Goal: Information Seeking & Learning: Learn about a topic

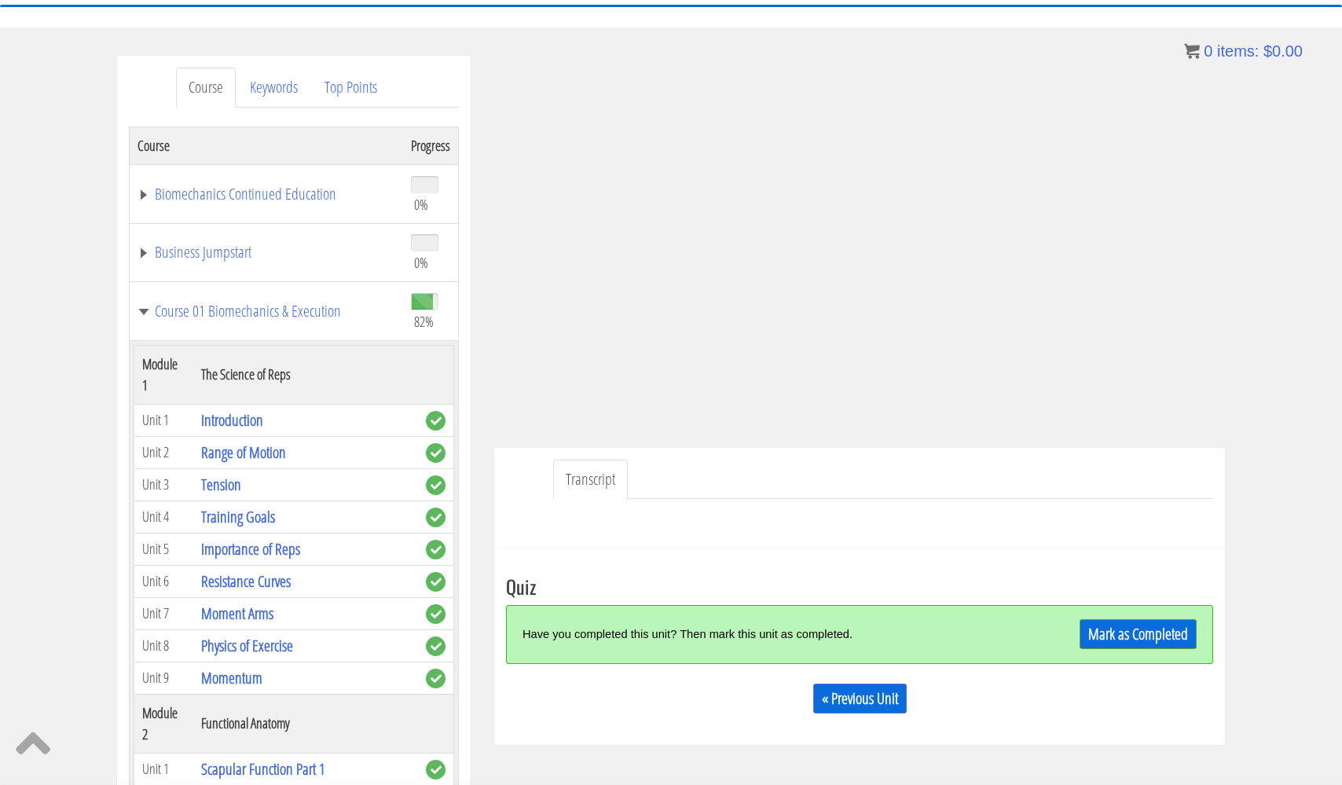
scroll to position [4620, 0]
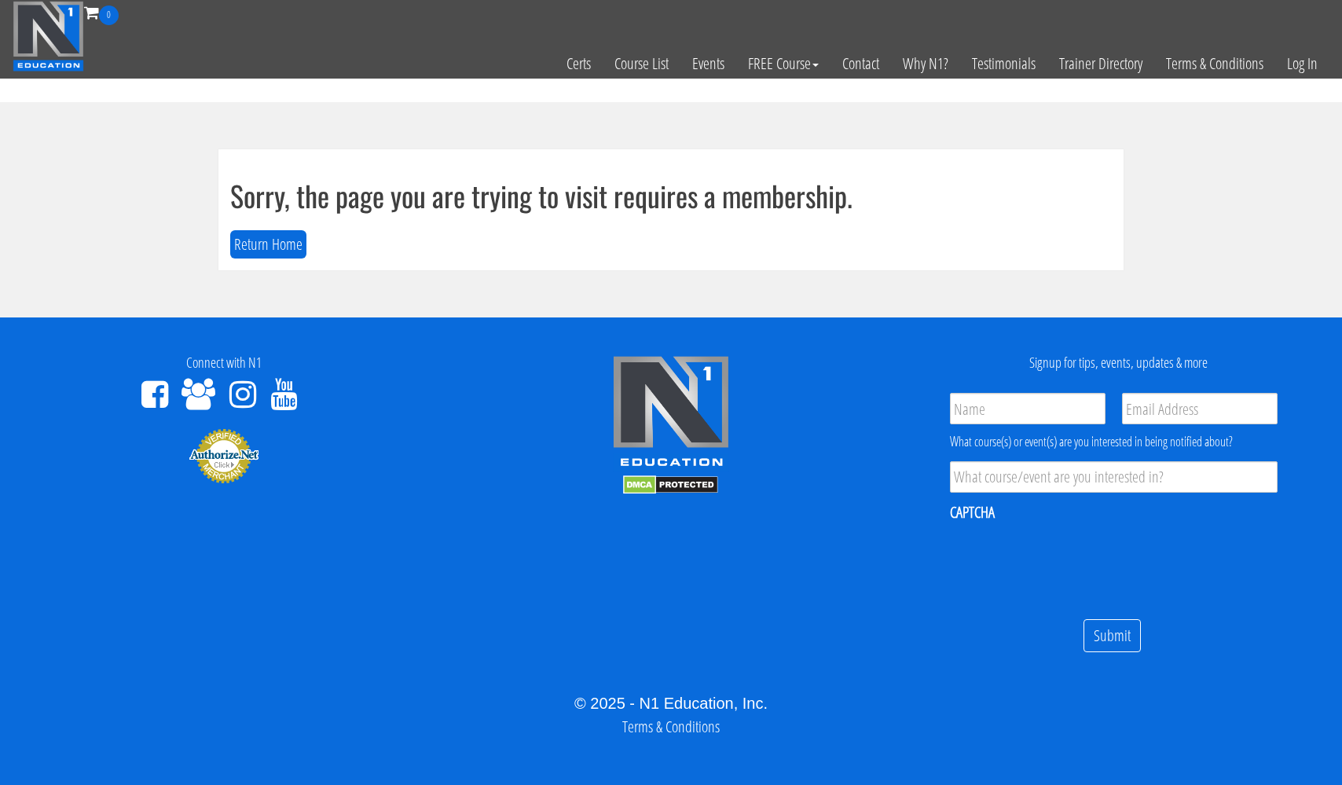
scroll to position [9, 0]
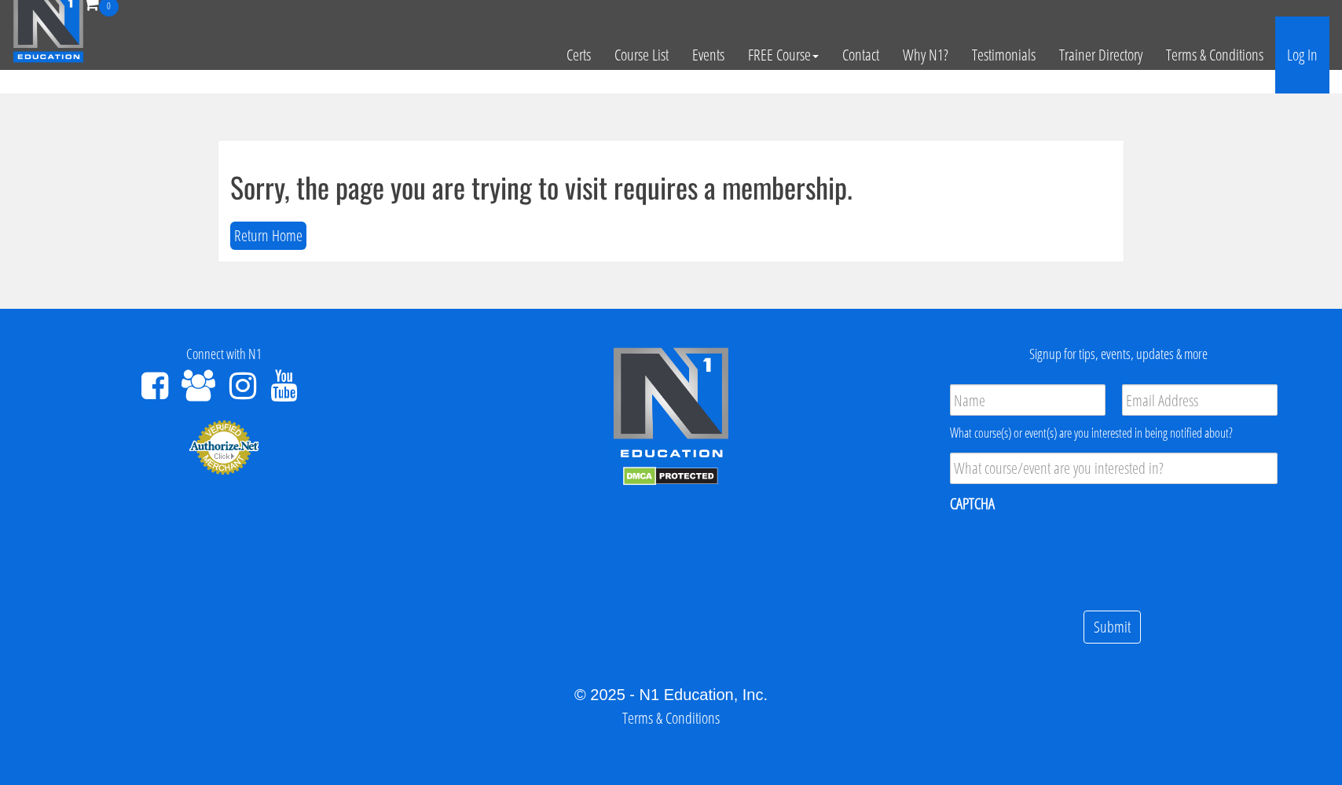
click at [1300, 58] on link "Log In" at bounding box center [1302, 54] width 54 height 77
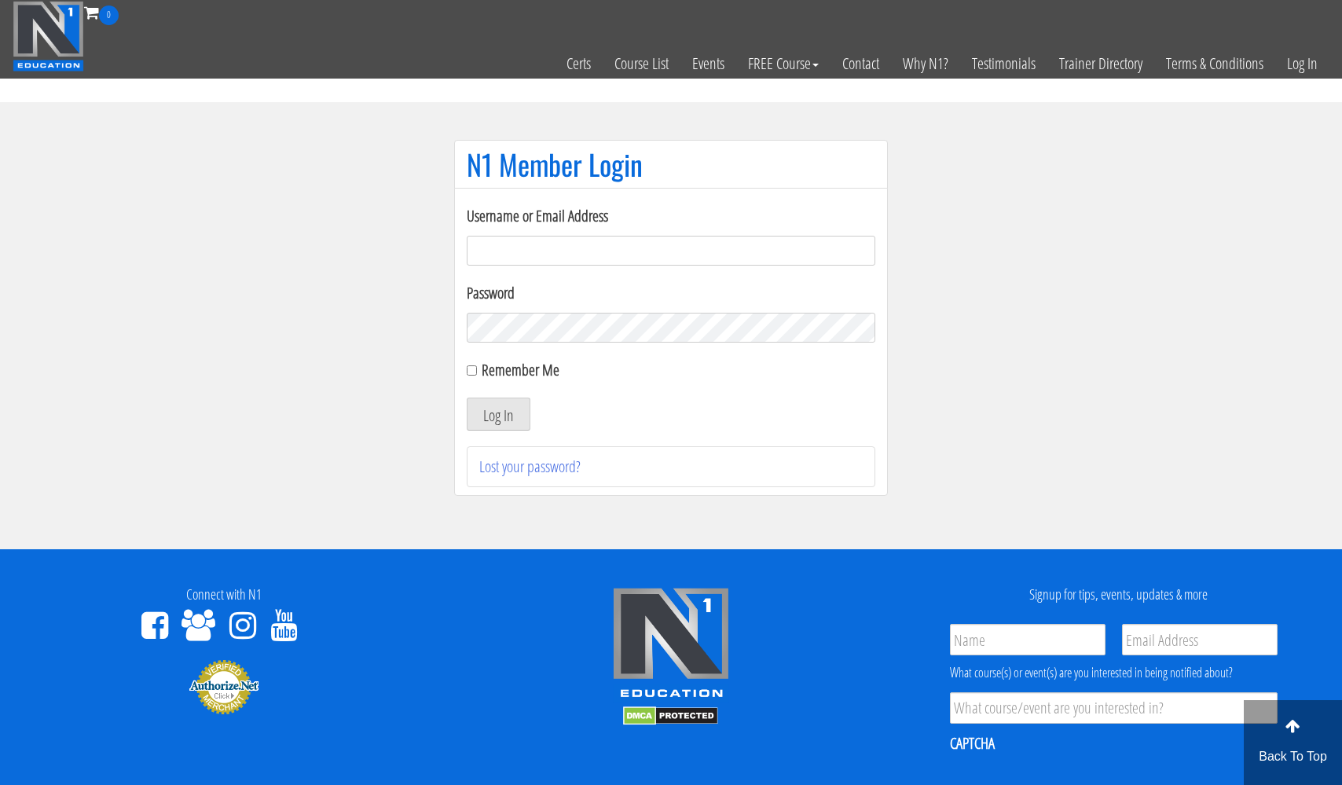
type input "[EMAIL_ADDRESS][DOMAIN_NAME]"
click at [498, 414] on button "Log In" at bounding box center [499, 414] width 64 height 33
click at [501, 410] on button "Log In" at bounding box center [499, 414] width 64 height 33
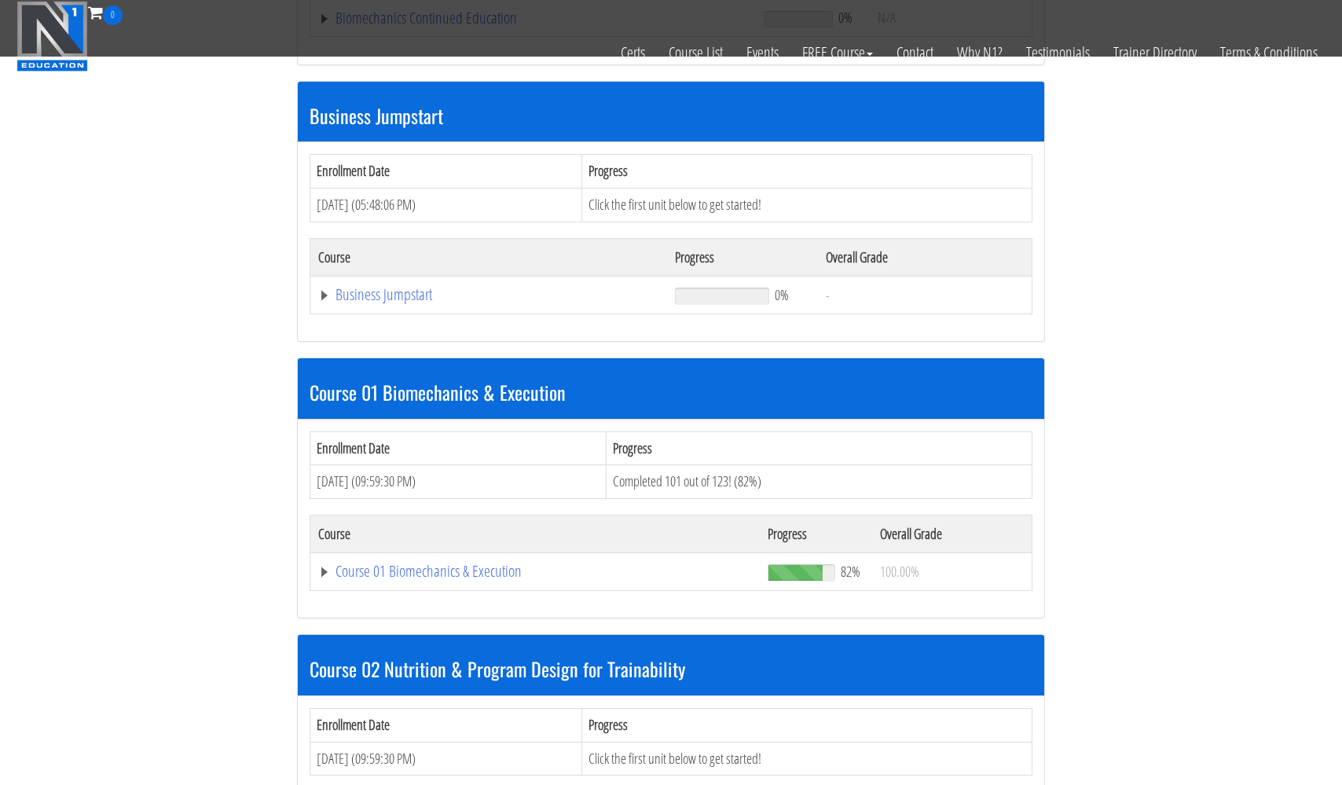
scroll to position [449, 0]
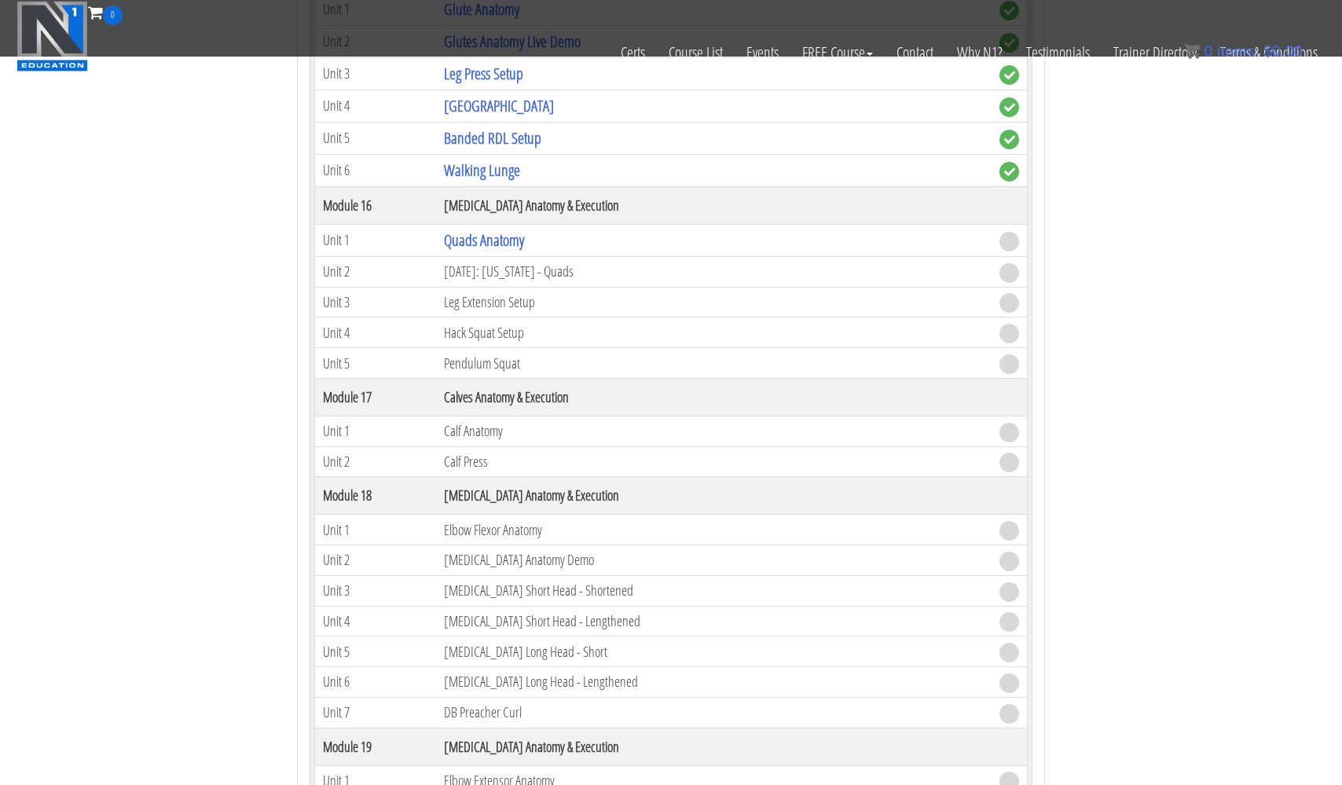
scroll to position [4648, 0]
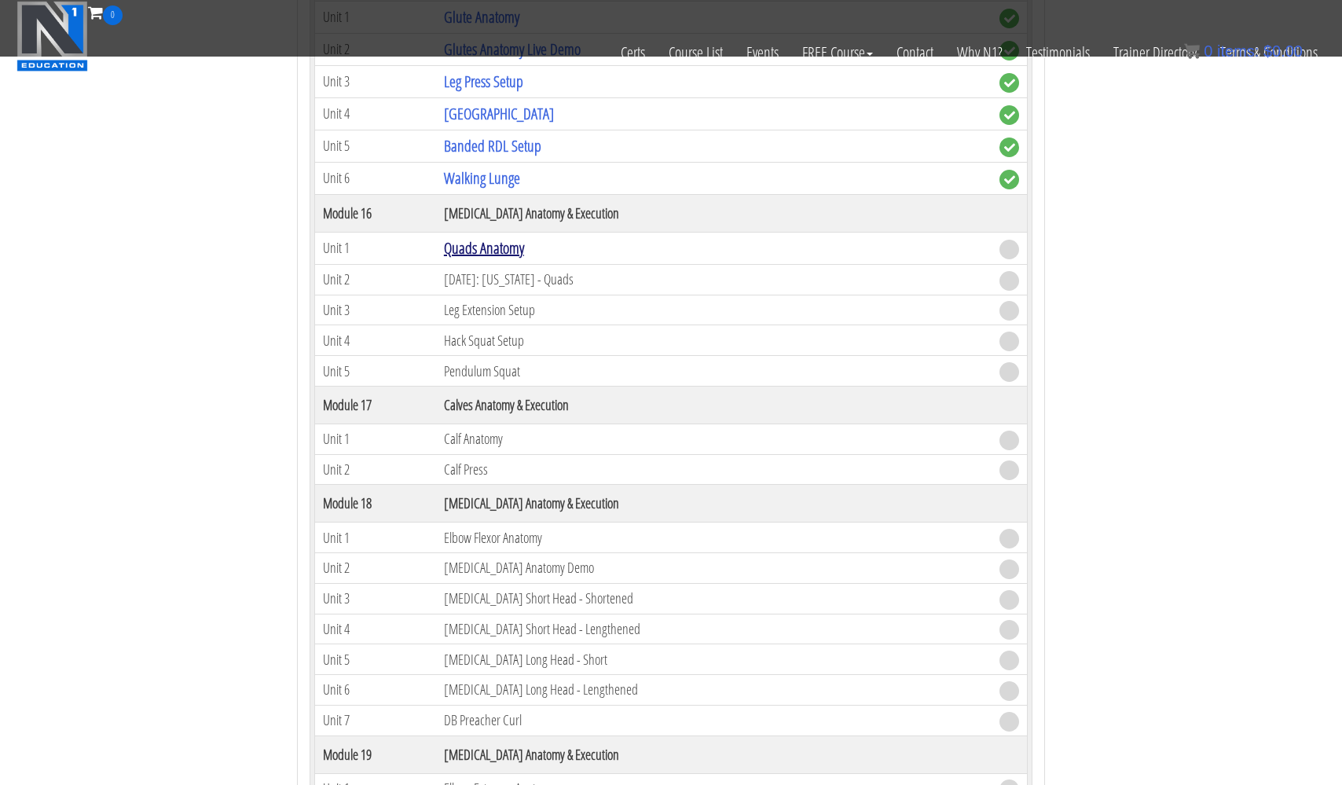
click at [490, 244] on link "Quads Anatomy" at bounding box center [484, 247] width 80 height 21
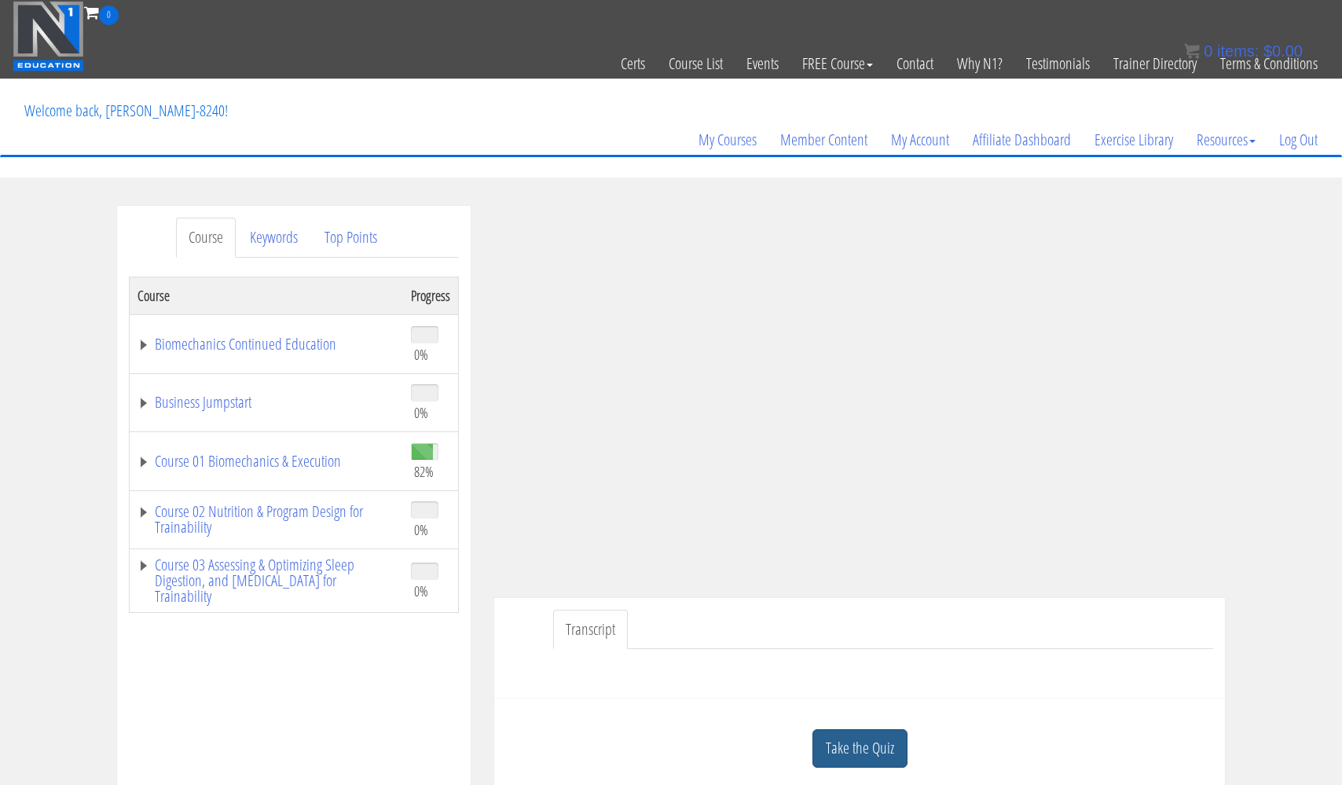
click at [878, 748] on link "Take the Quiz" at bounding box center [859, 748] width 95 height 38
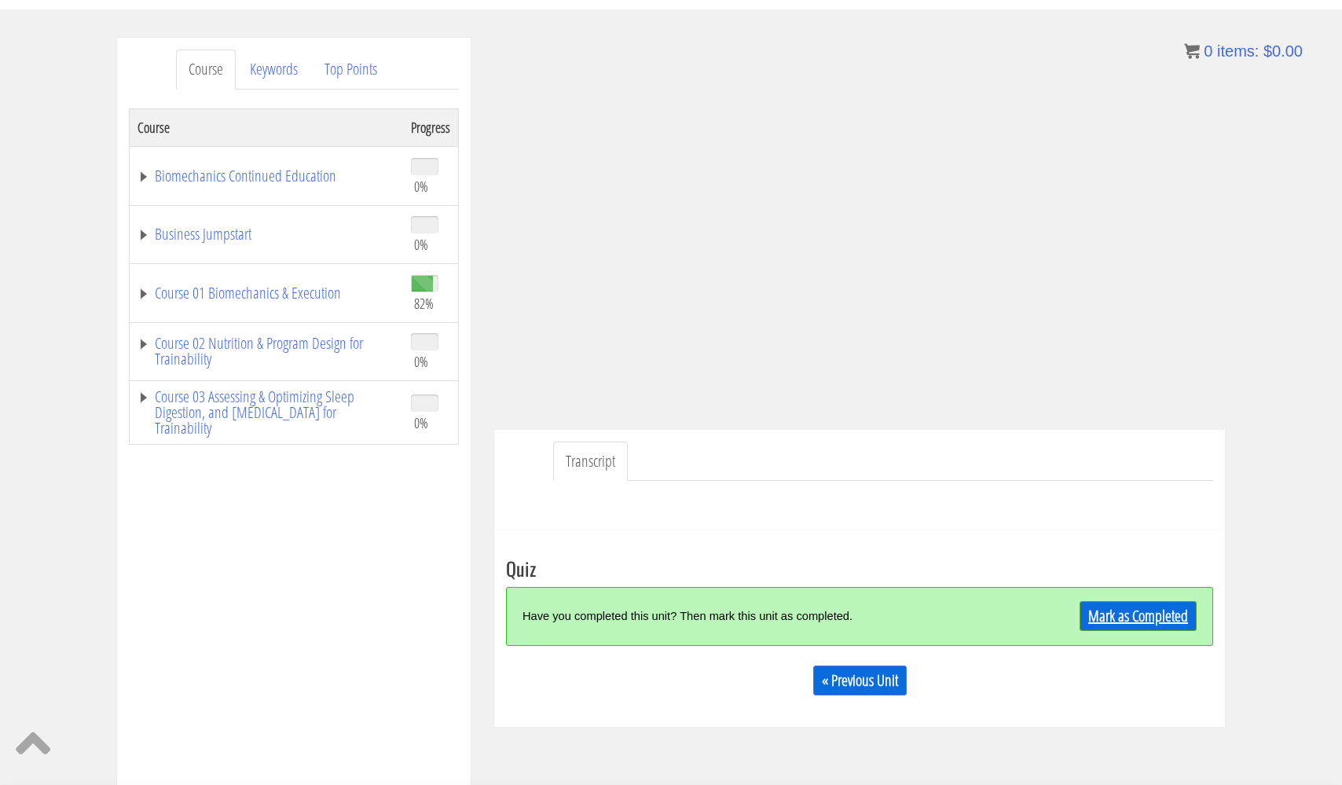
scroll to position [186, 0]
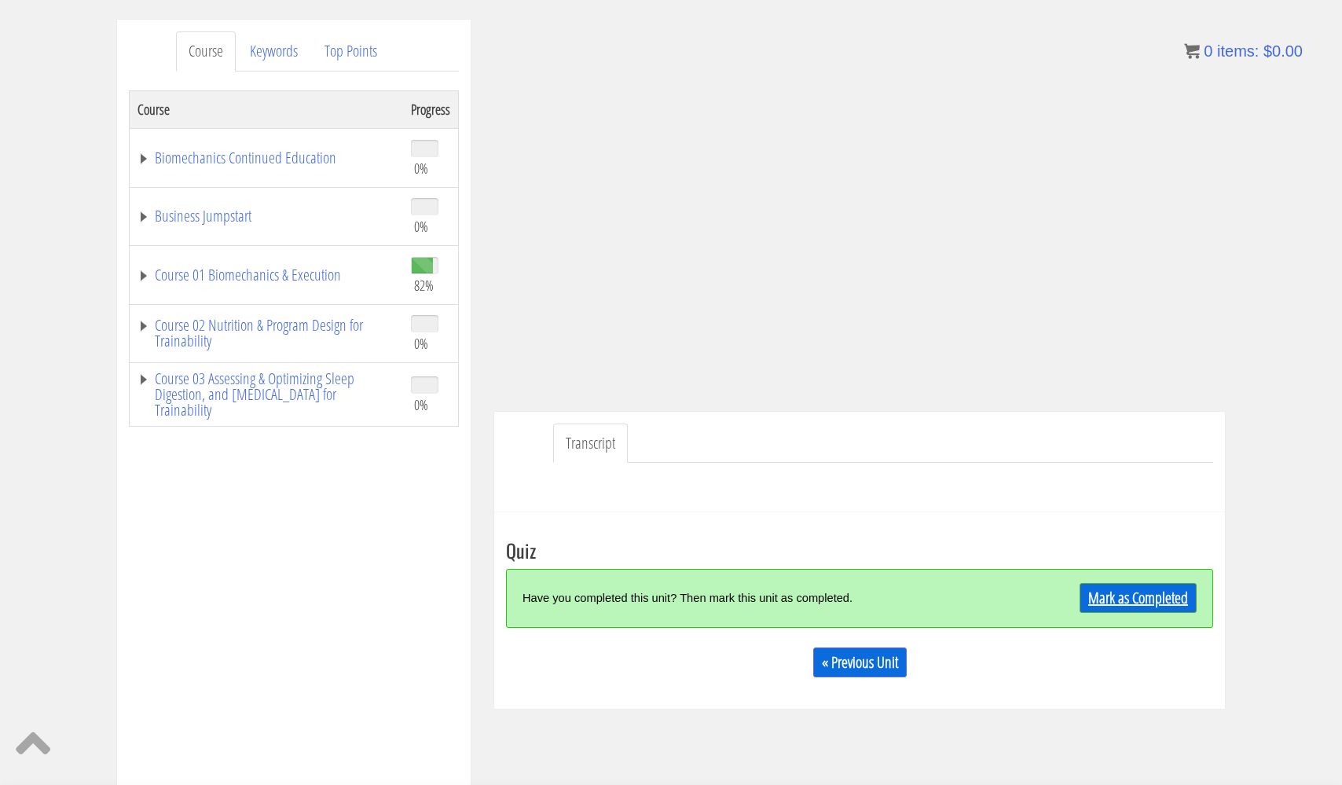
click at [1124, 599] on link "Mark as Completed" at bounding box center [1138, 598] width 117 height 30
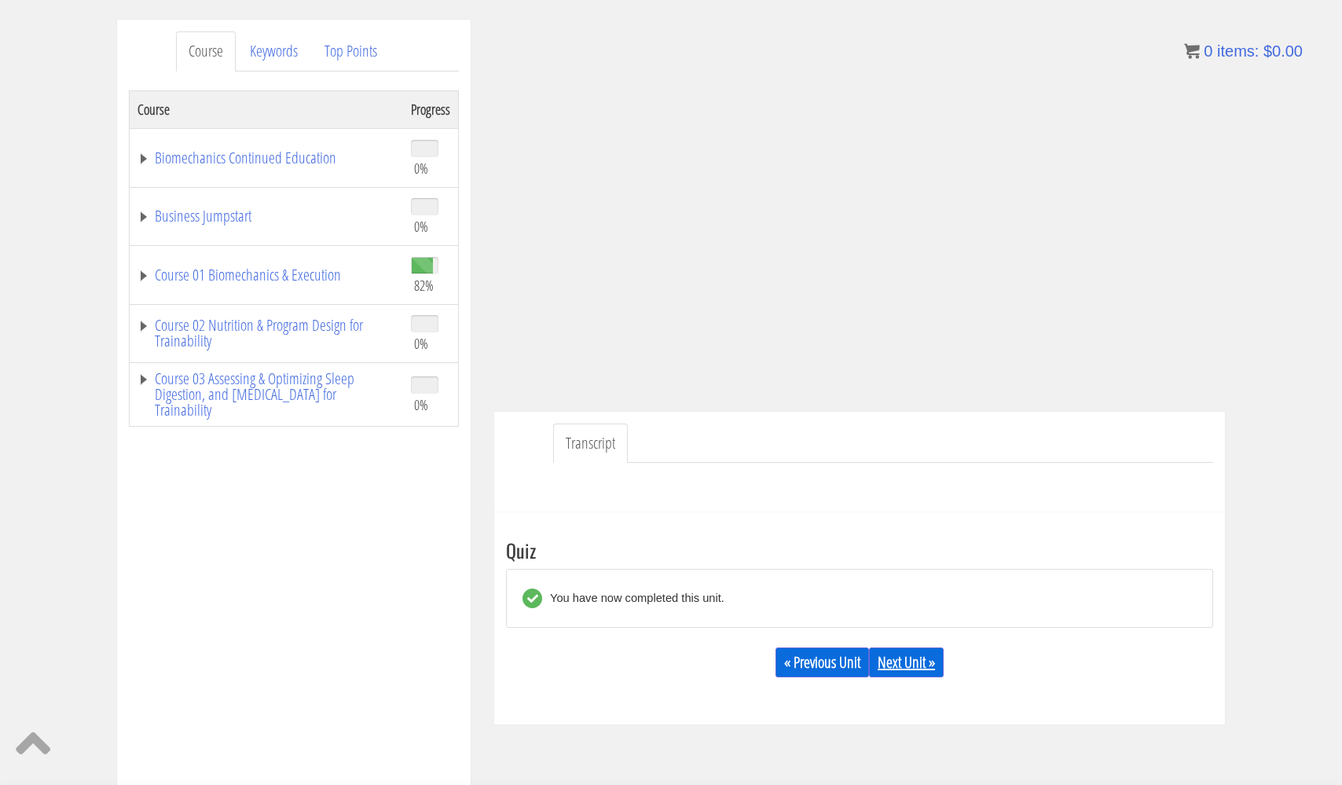
click at [922, 664] on link "Next Unit »" at bounding box center [906, 662] width 75 height 30
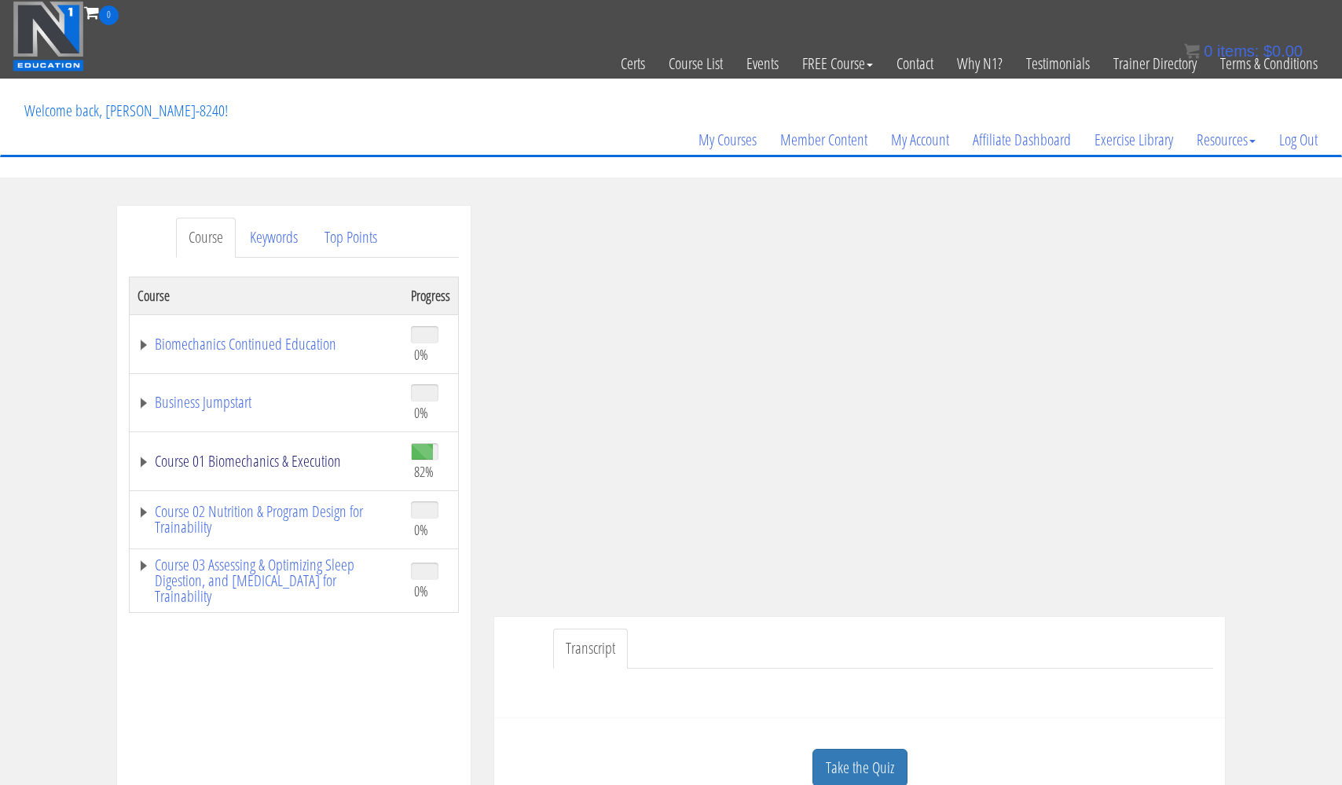
click at [319, 458] on link "Course 01 Biomechanics & Execution" at bounding box center [266, 461] width 258 height 16
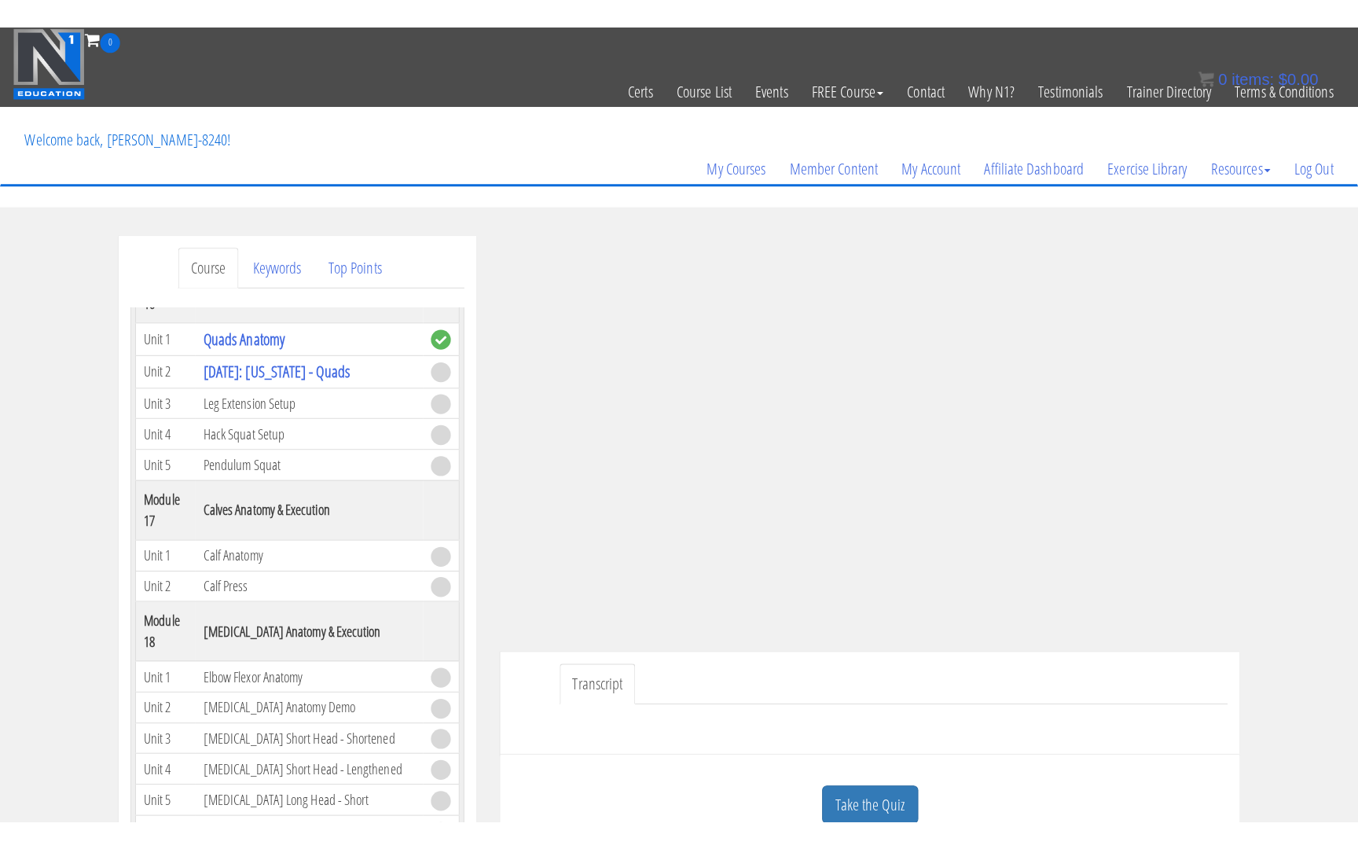
scroll to position [4473, 0]
